Goal: Navigation & Orientation: Find specific page/section

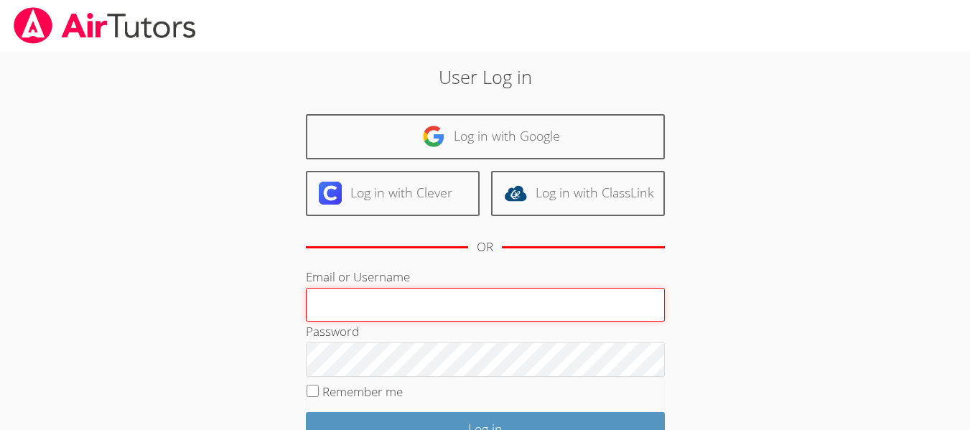
type input "mogarcia7110@gmail.com"
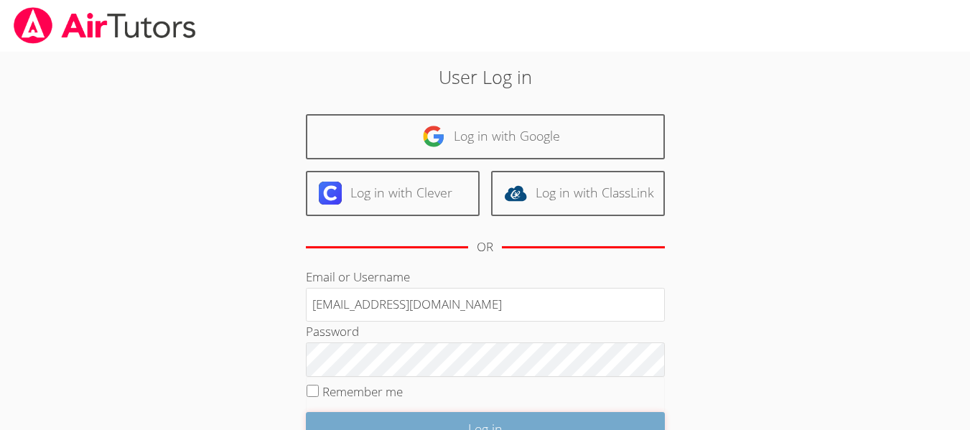
click at [479, 422] on input "Log in" at bounding box center [485, 429] width 359 height 34
